Goal: Task Accomplishment & Management: Complete application form

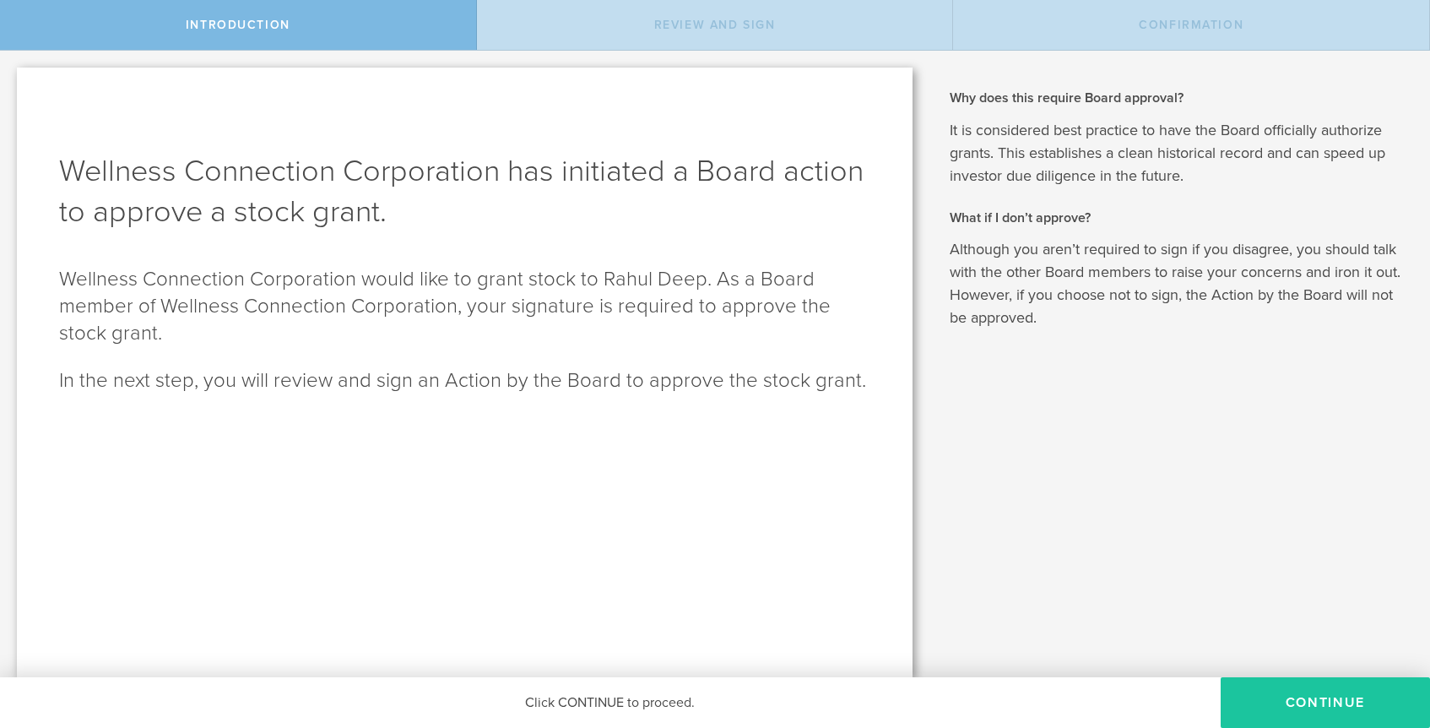
click at [1293, 680] on button "Continue" at bounding box center [1325, 702] width 209 height 51
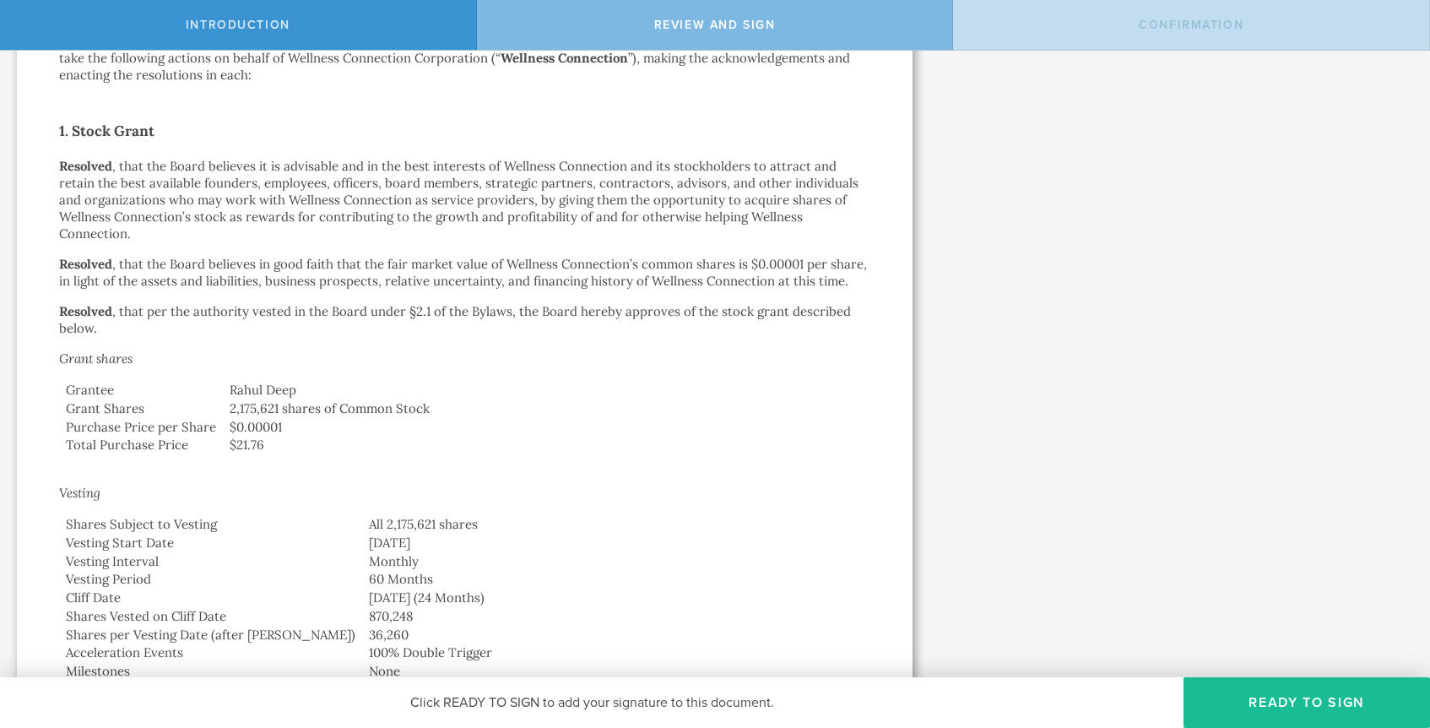
scroll to position [303, 0]
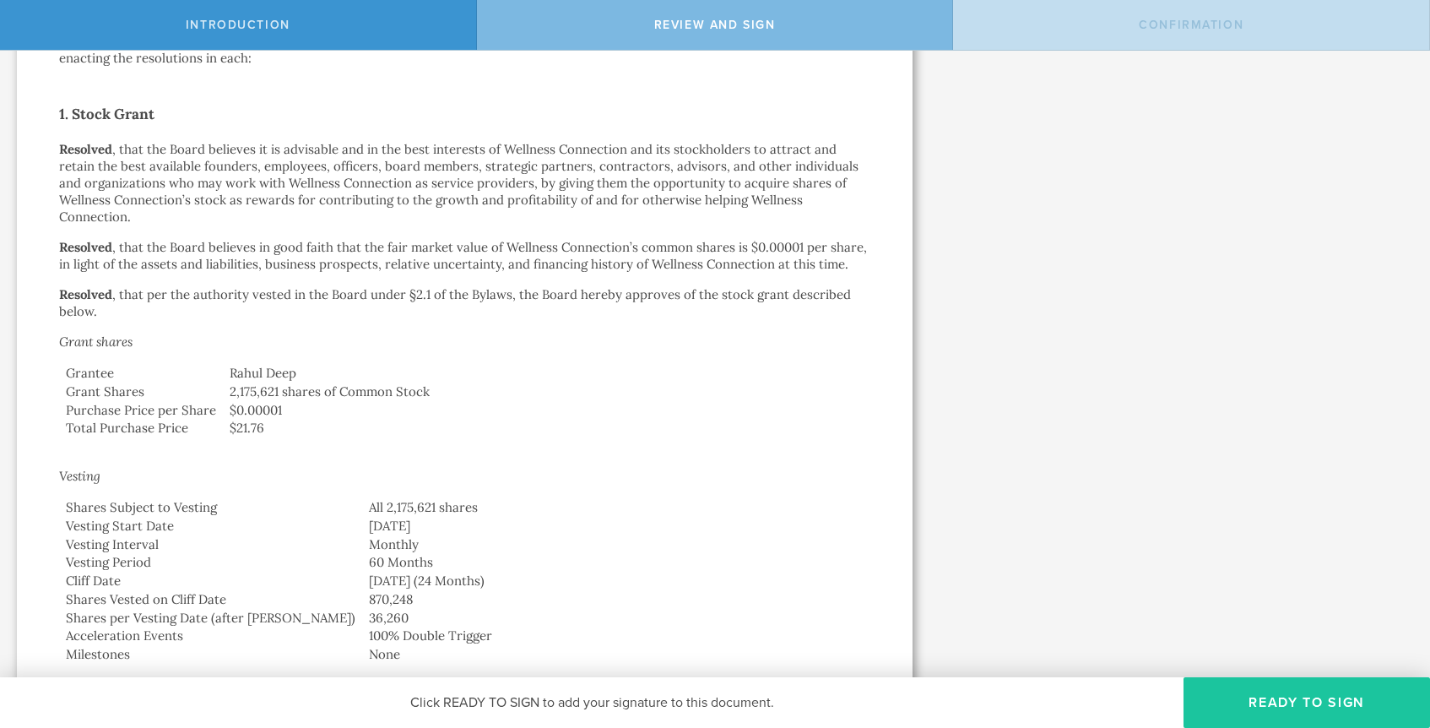
click at [1301, 701] on button "Ready to Sign" at bounding box center [1307, 702] width 247 height 51
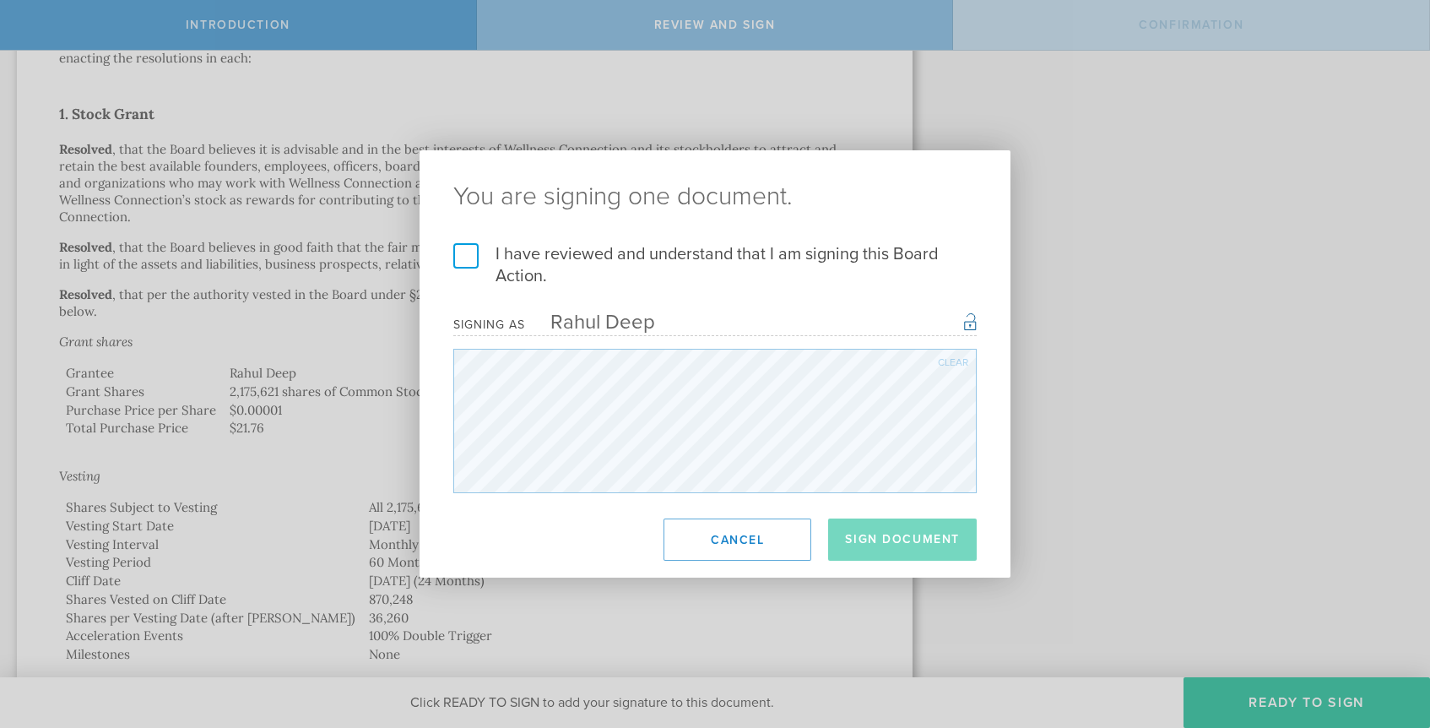
click at [464, 265] on label "I have reviewed and understand that I am signing this Board Action." at bounding box center [714, 265] width 523 height 44
click at [0, 0] on input "I have reviewed and understand that I am signing this Board Action." at bounding box center [0, 0] width 0 height 0
click at [919, 542] on button "Sign Document" at bounding box center [902, 539] width 149 height 42
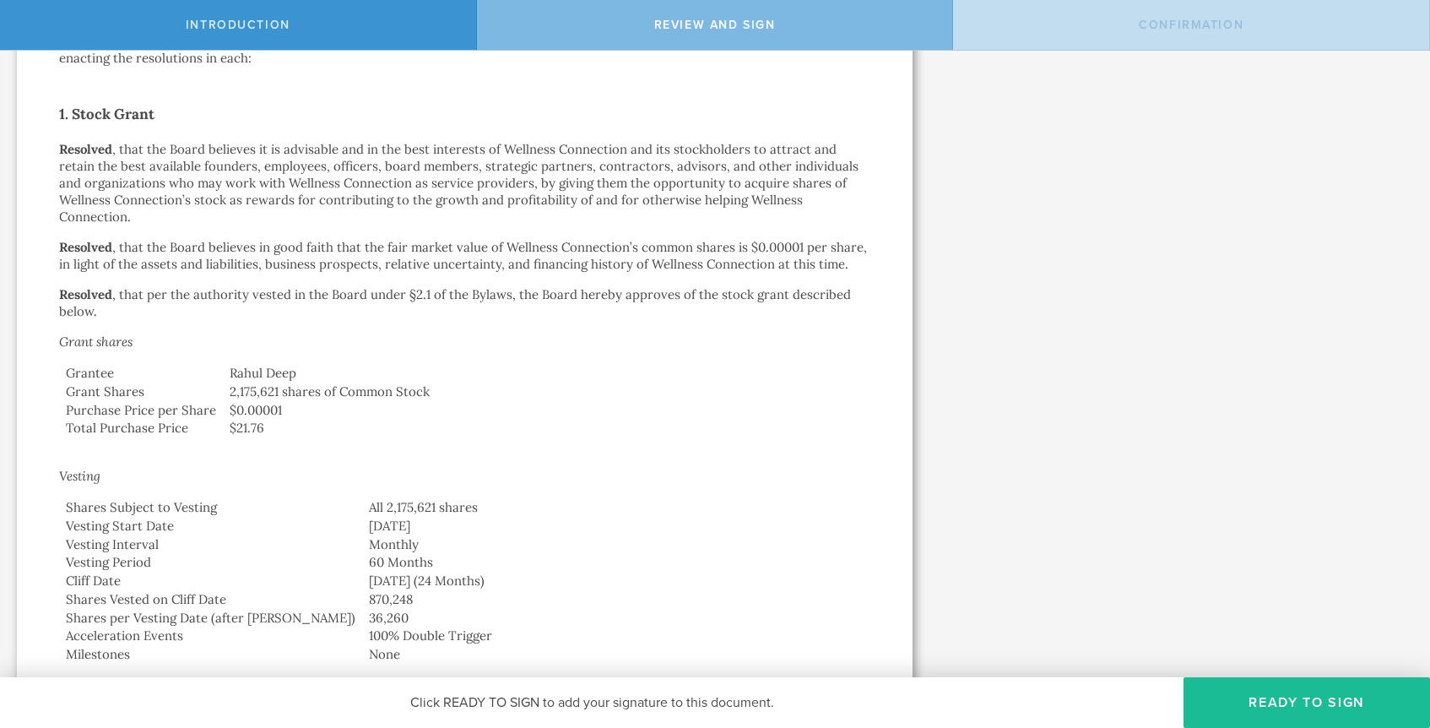
scroll to position [0, 0]
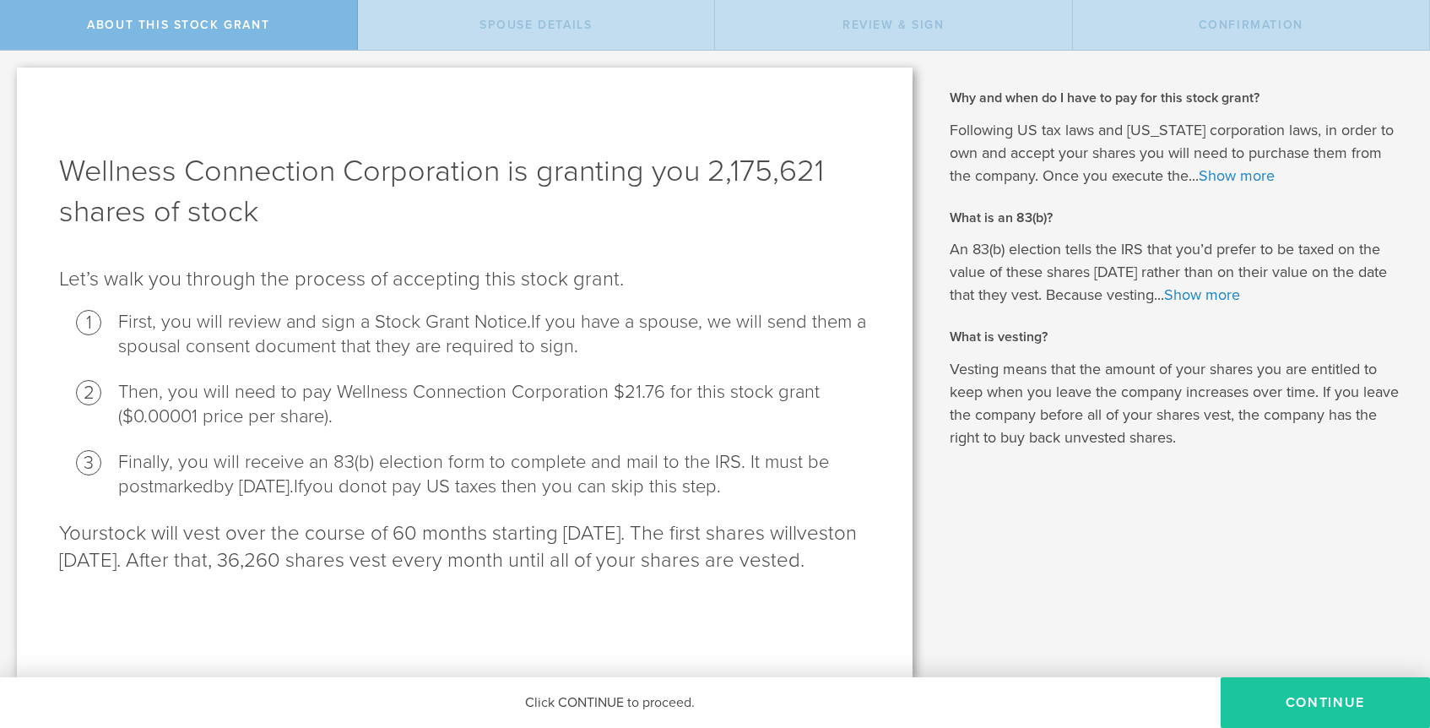
click at [1293, 690] on button "CONTINUE" at bounding box center [1325, 702] width 209 height 51
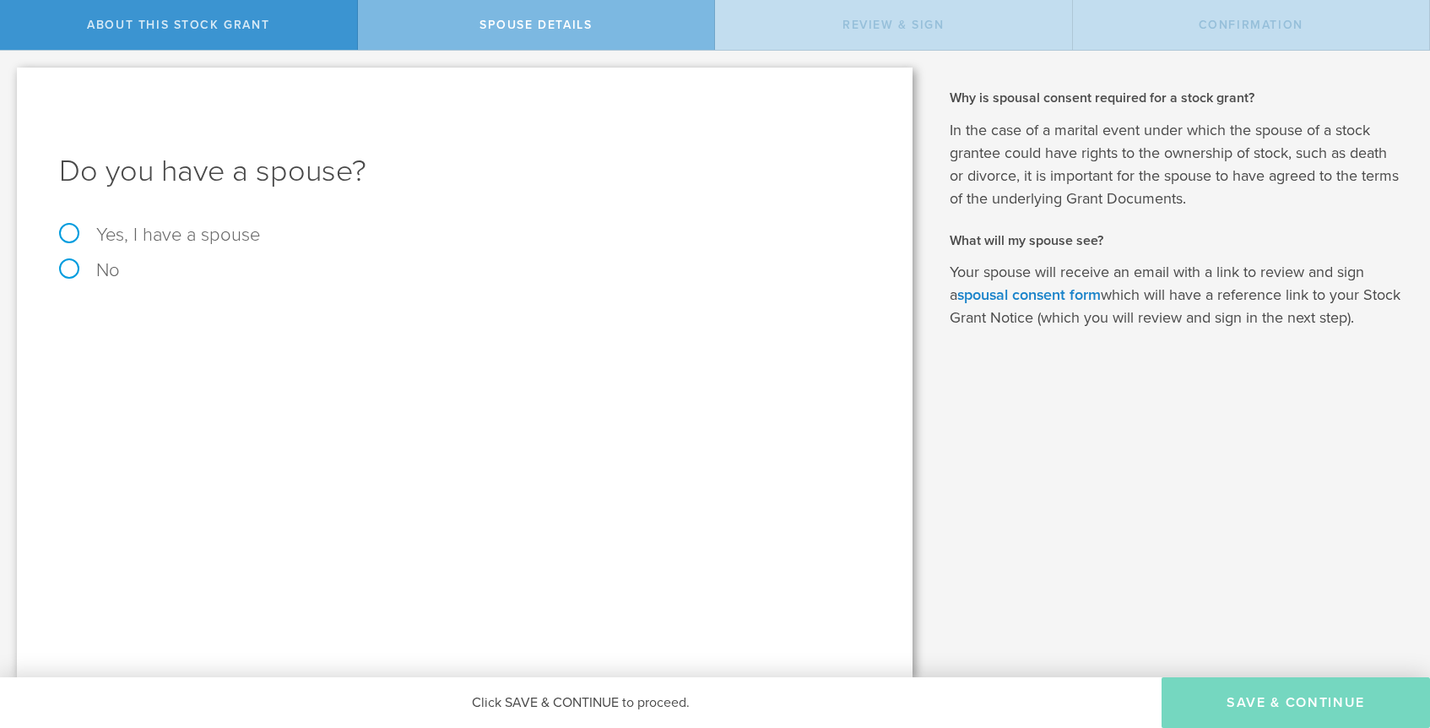
click at [68, 236] on label "Yes, I have a spouse" at bounding box center [464, 234] width 811 height 19
click at [11, 78] on input "Yes, I have a spouse" at bounding box center [5, 64] width 11 height 27
radio input "true"
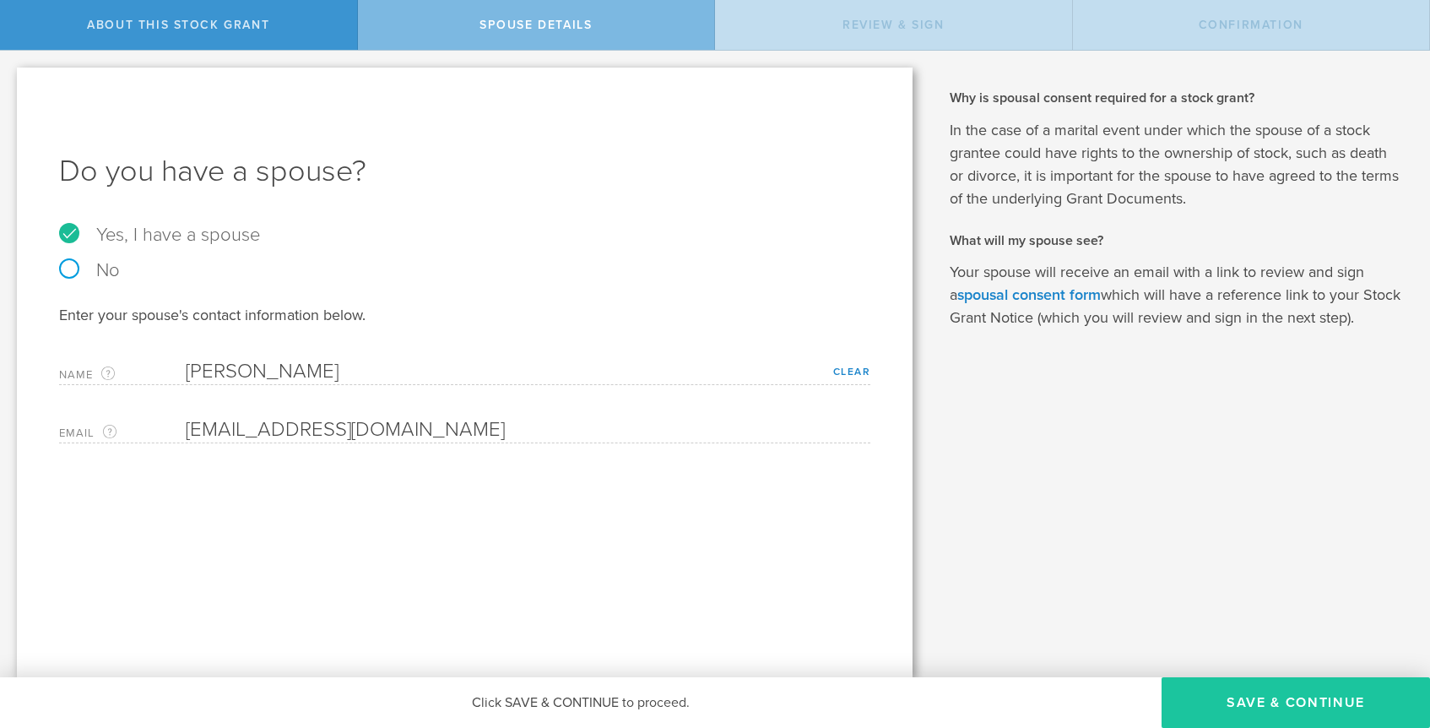
click at [1283, 702] on button "Save & Continue" at bounding box center [1296, 702] width 268 height 51
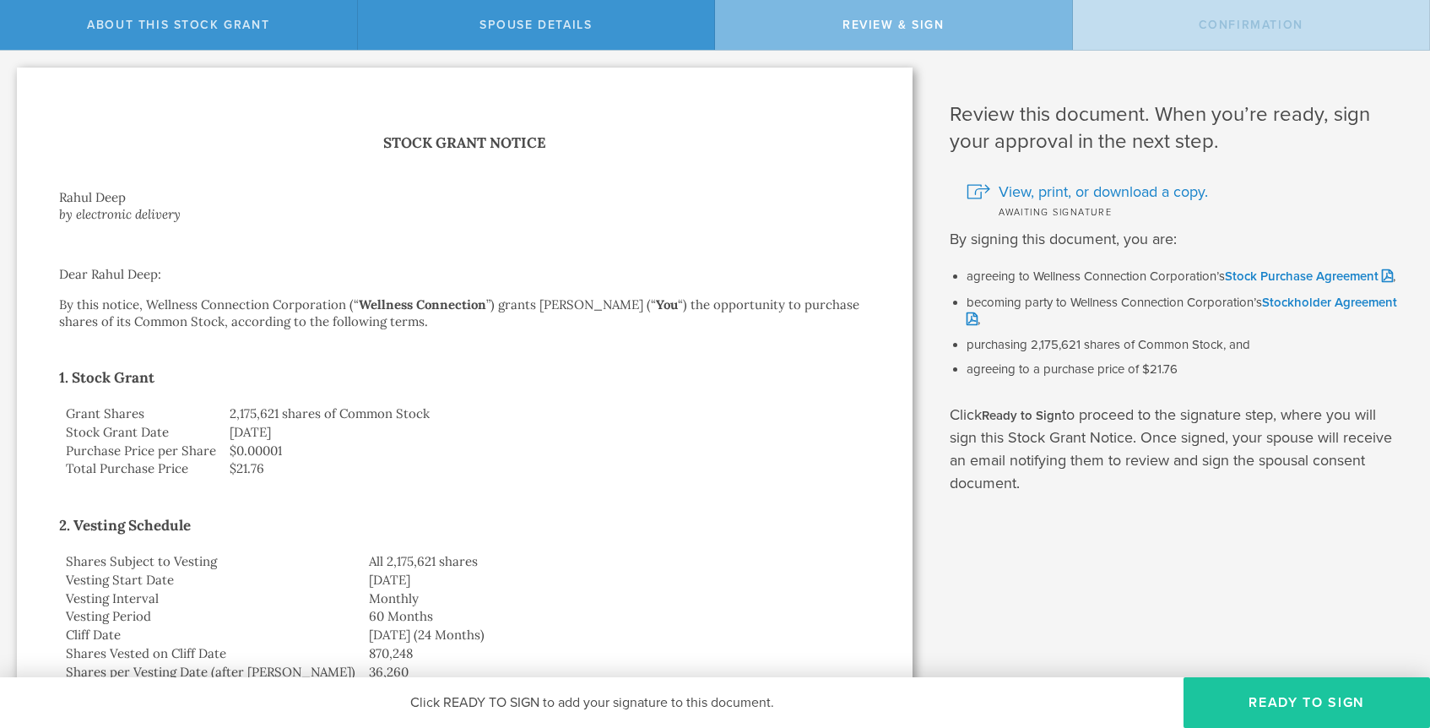
click at [1342, 695] on button "Ready to Sign" at bounding box center [1307, 702] width 247 height 51
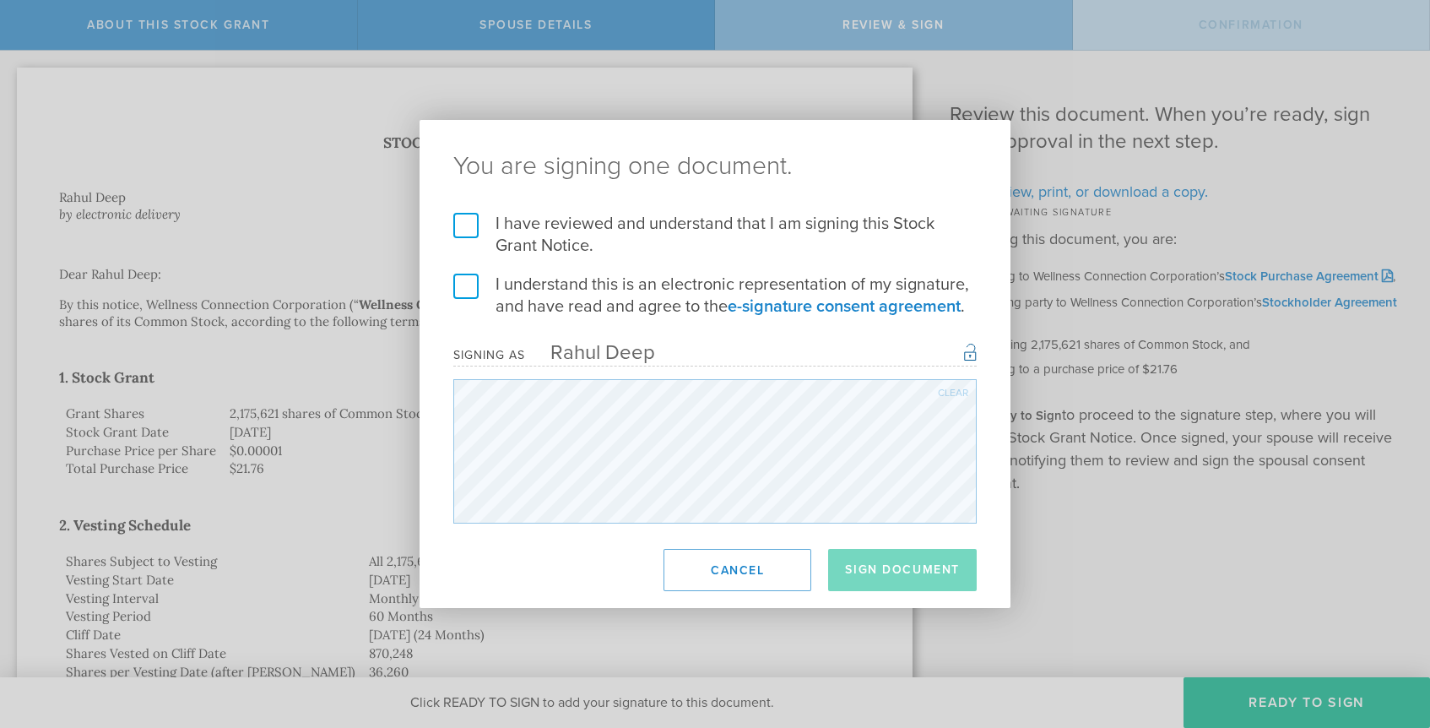
click at [470, 230] on label "I have reviewed and understand that I am signing this Stock Grant Notice." at bounding box center [714, 235] width 523 height 44
click at [0, 0] on input "I have reviewed and understand that I am signing this Stock Grant Notice." at bounding box center [0, 0] width 0 height 0
click at [466, 290] on label "I understand this is an electronic representation of my signature, and have rea…" at bounding box center [714, 296] width 523 height 44
click at [0, 0] on input "I understand this is an electronic representation of my signature, and have rea…" at bounding box center [0, 0] width 0 height 0
click at [913, 577] on button "Sign Document" at bounding box center [902, 570] width 149 height 42
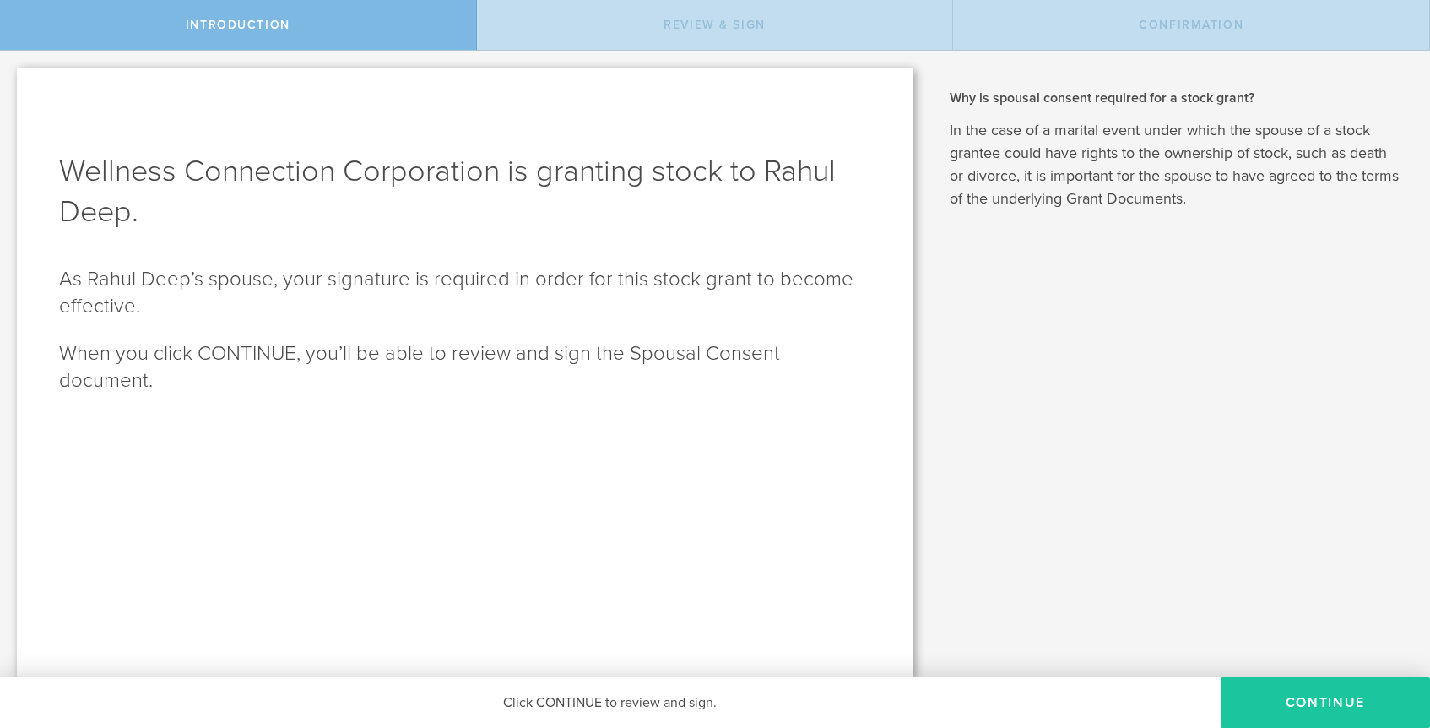
click at [1342, 691] on button "CONTINUE" at bounding box center [1325, 702] width 209 height 51
